Goal: Task Accomplishment & Management: Manage account settings

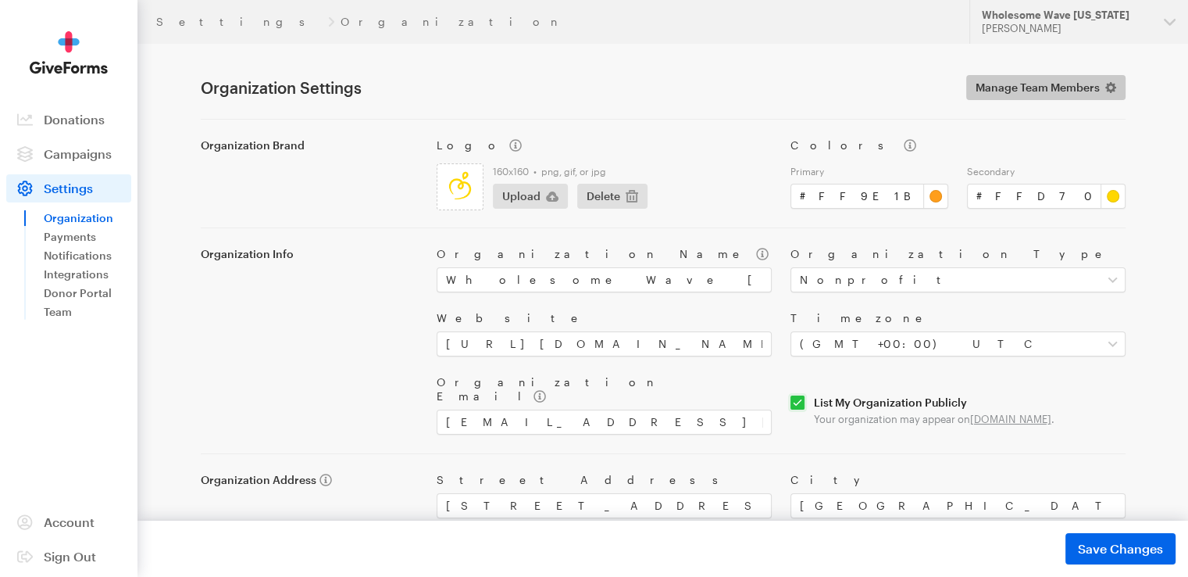
click at [1000, 95] on span "Manage Team Members" at bounding box center [1038, 87] width 124 height 19
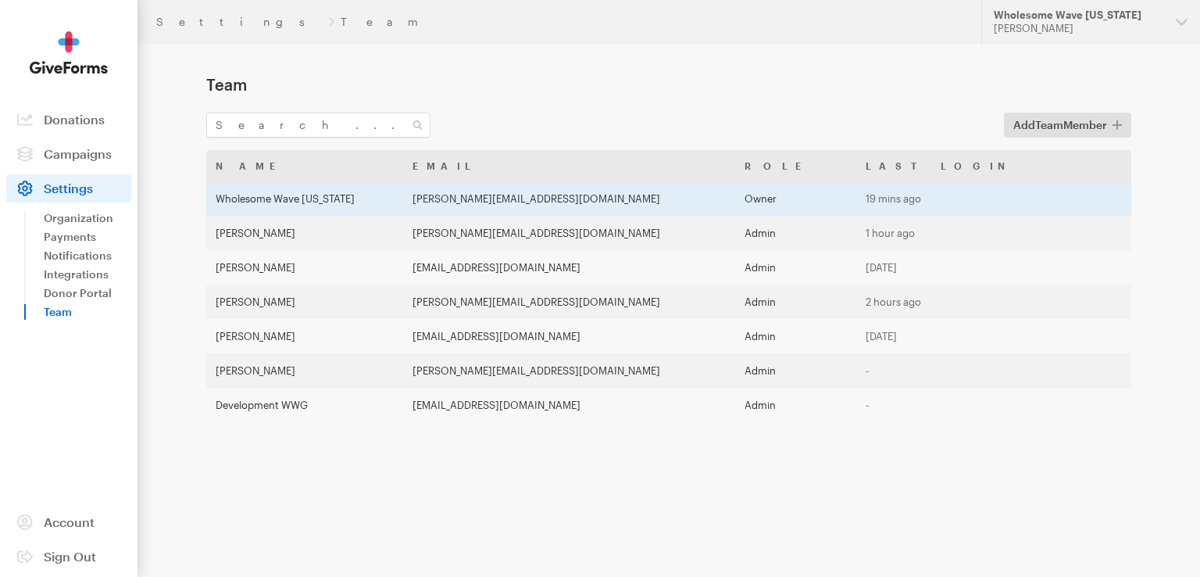
click at [735, 198] on td "sara@wholesomewavegeorgia.org" at bounding box center [569, 198] width 332 height 34
click at [573, 201] on td "[PERSON_NAME][EMAIL_ADDRESS][DOMAIN_NAME]" at bounding box center [569, 198] width 332 height 34
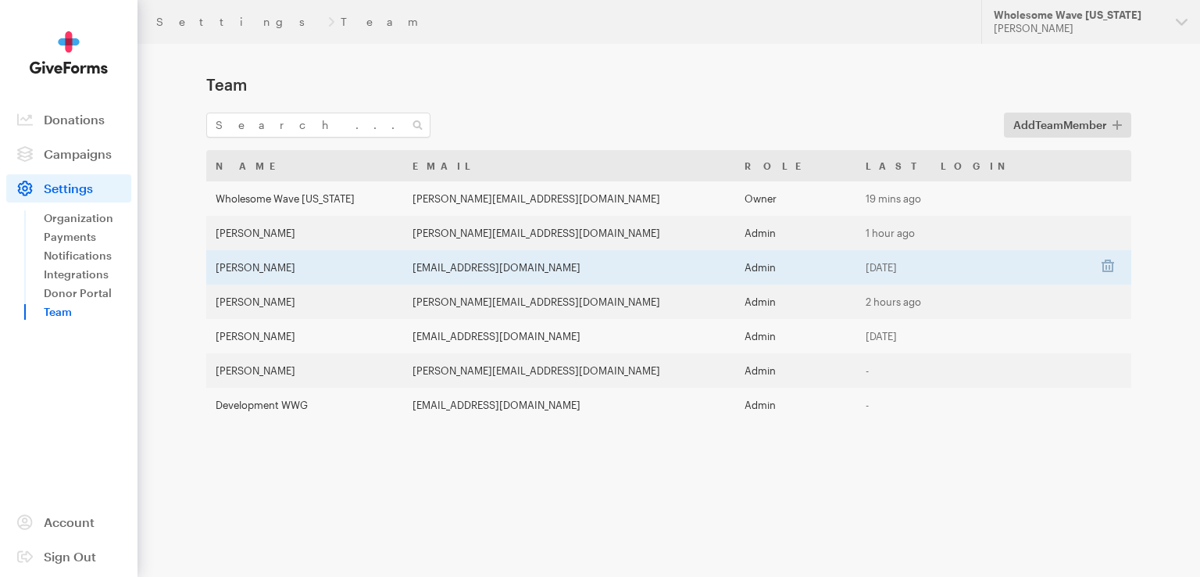
click at [570, 262] on td "[EMAIL_ADDRESS][DOMAIN_NAME]" at bounding box center [569, 267] width 332 height 34
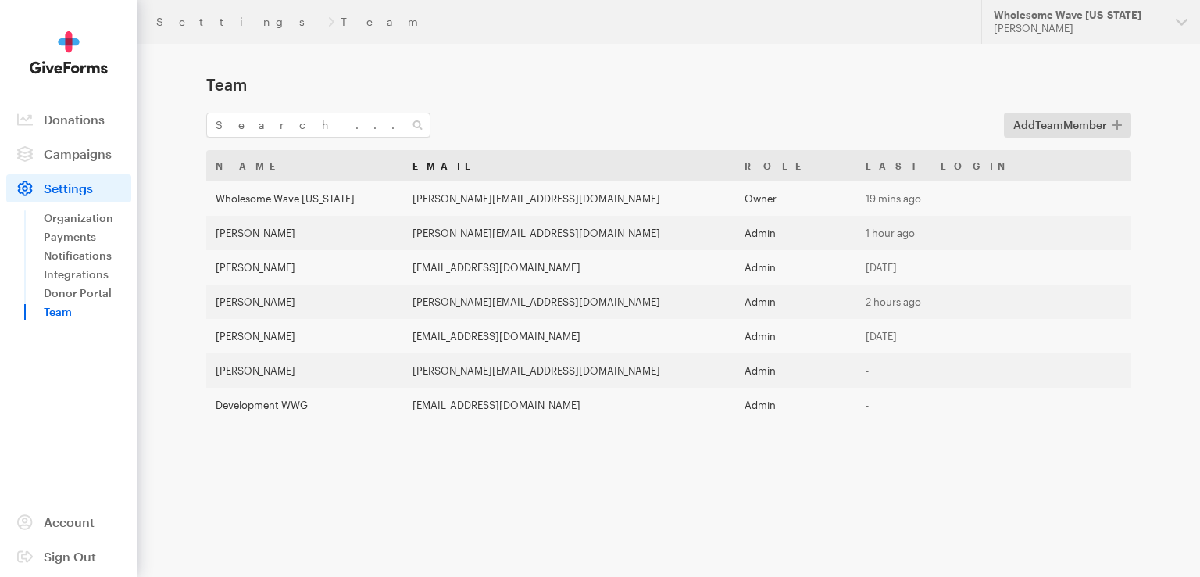
click at [611, 180] on th "Email" at bounding box center [569, 165] width 332 height 31
click at [359, 166] on th "Name" at bounding box center [304, 165] width 197 height 31
click at [856, 166] on th "Role" at bounding box center [795, 165] width 121 height 31
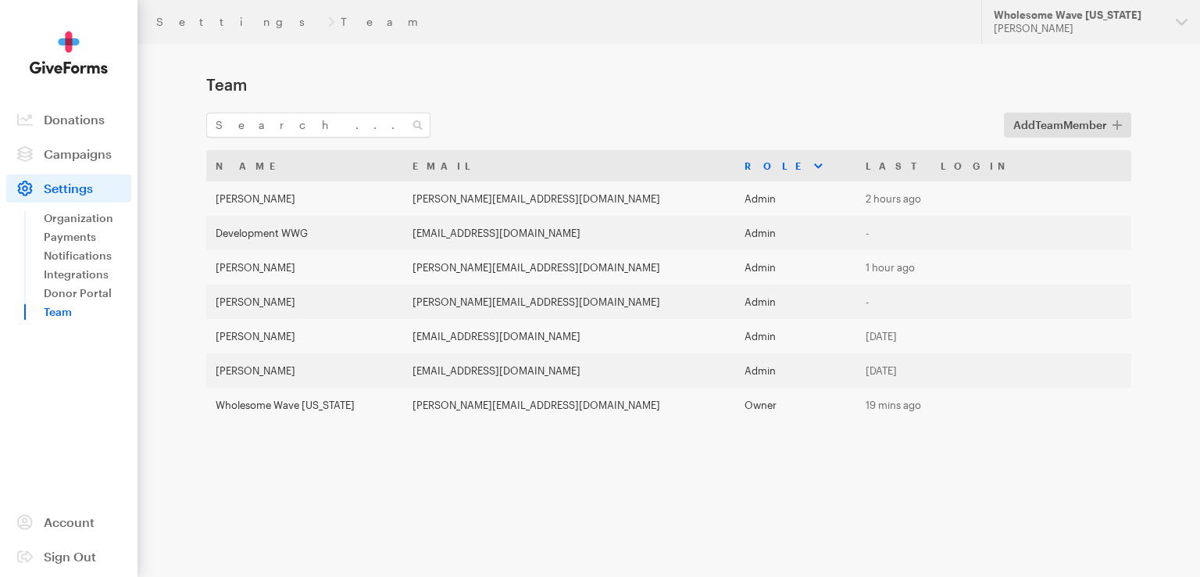
click at [856, 166] on th "Role" at bounding box center [795, 165] width 121 height 31
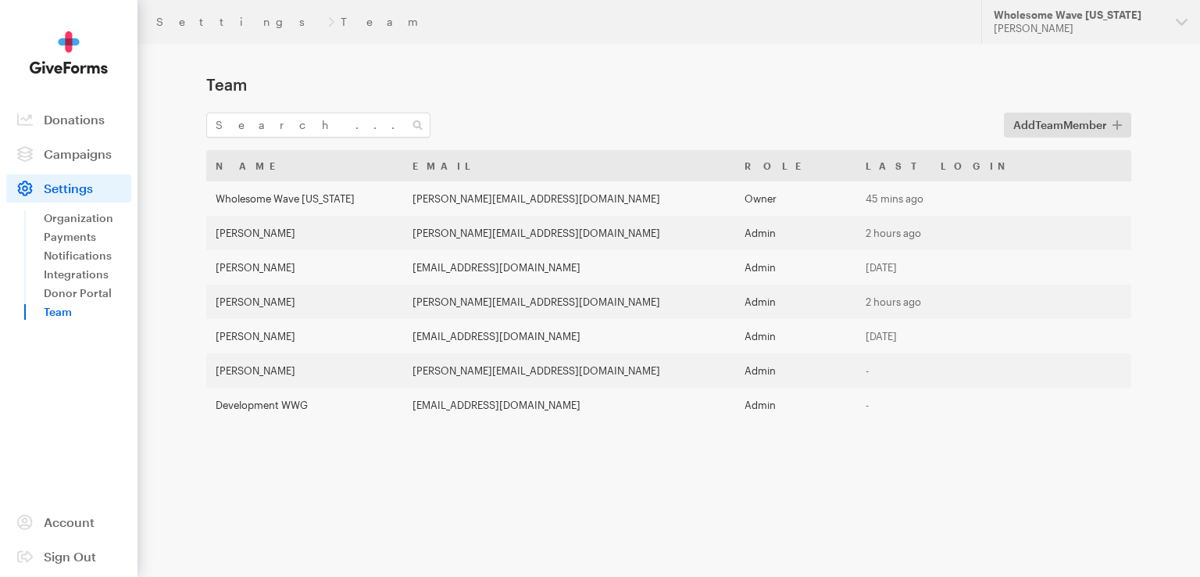
click at [629, 72] on main "Team Add Team Member Name Email Role Last Login Wholesome Wave Georgia sara@who…" at bounding box center [600, 277] width 1125 height 467
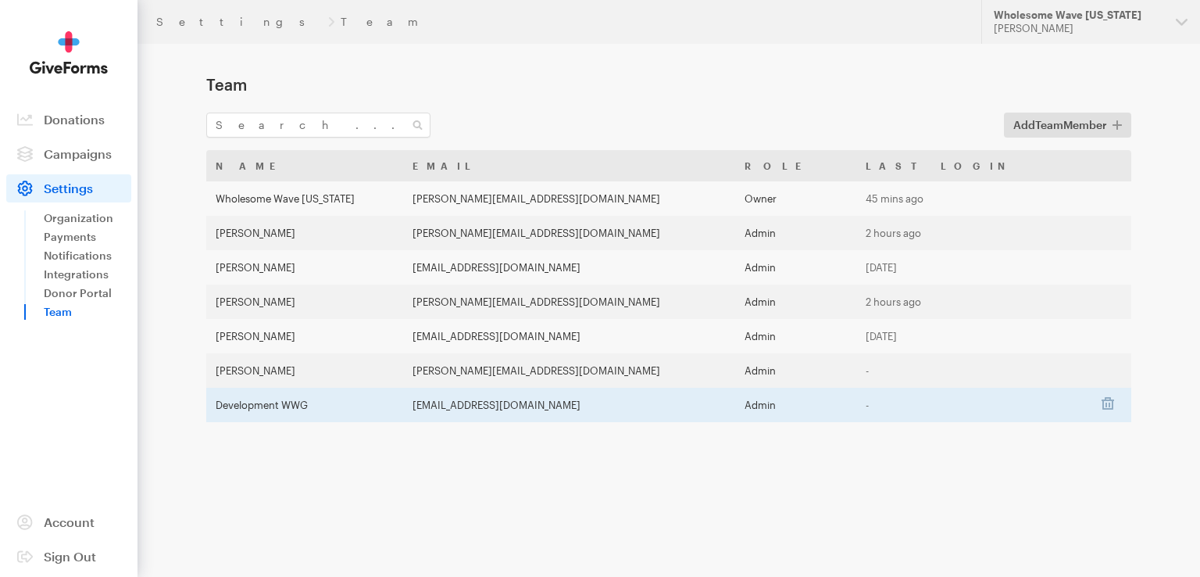
click at [577, 404] on td "[EMAIL_ADDRESS][DOMAIN_NAME]" at bounding box center [569, 405] width 332 height 34
click at [278, 404] on td "Development WWG" at bounding box center [304, 405] width 197 height 34
drag, startPoint x: 667, startPoint y: 410, endPoint x: 459, endPoint y: 416, distance: 208.7
click at [459, 416] on td "[EMAIL_ADDRESS][DOMAIN_NAME]" at bounding box center [569, 405] width 332 height 34
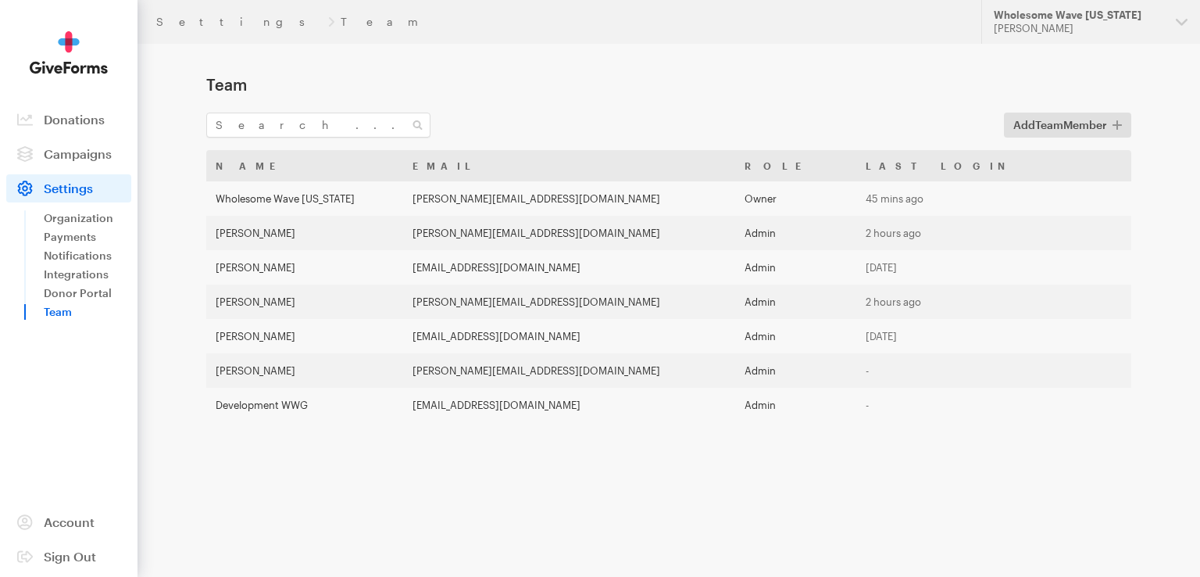
click at [508, 455] on main "Team Add Team Member Name Email Role Last Login Wholesome Wave Georgia sara@who…" at bounding box center [600, 277] width 1125 height 467
